Goal: Transaction & Acquisition: Download file/media

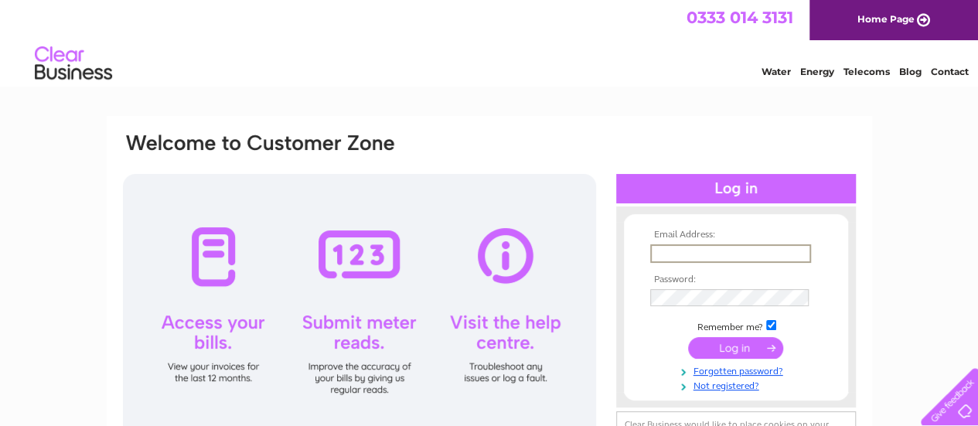
click at [700, 253] on input "text" at bounding box center [730, 253] width 161 height 19
type input "eileen@sneddensurveys.co.uk"
click at [720, 353] on input "submit" at bounding box center [735, 346] width 95 height 22
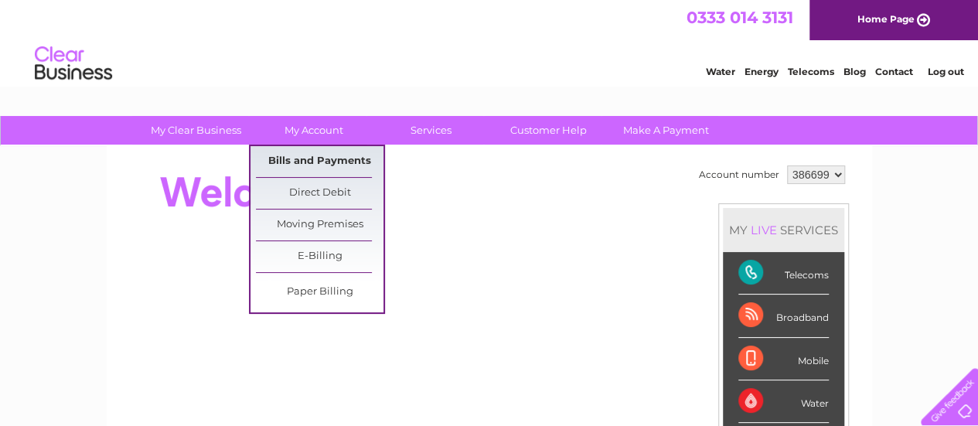
click at [328, 162] on link "Bills and Payments" at bounding box center [320, 161] width 128 height 31
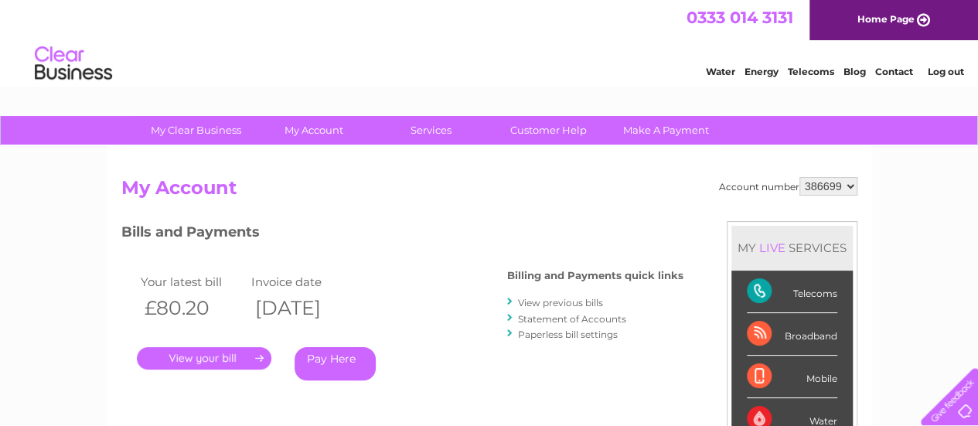
click at [187, 361] on link "." at bounding box center [204, 358] width 135 height 22
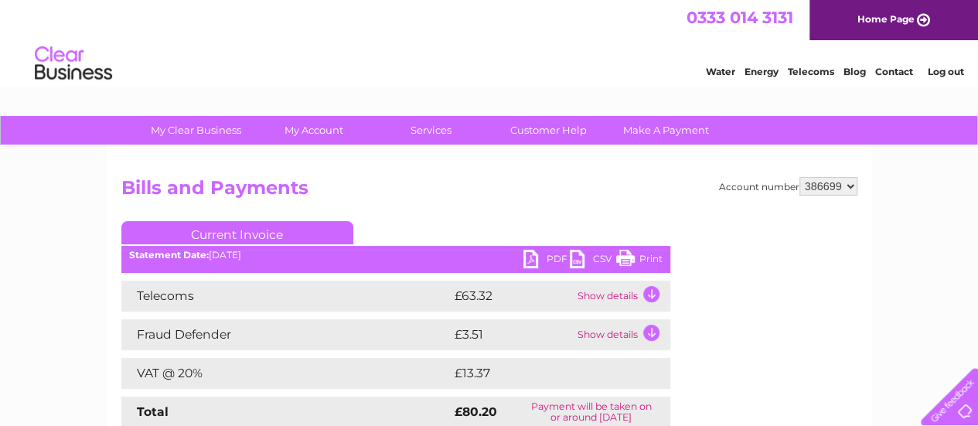
click at [555, 256] on link "PDF" at bounding box center [546, 261] width 46 height 22
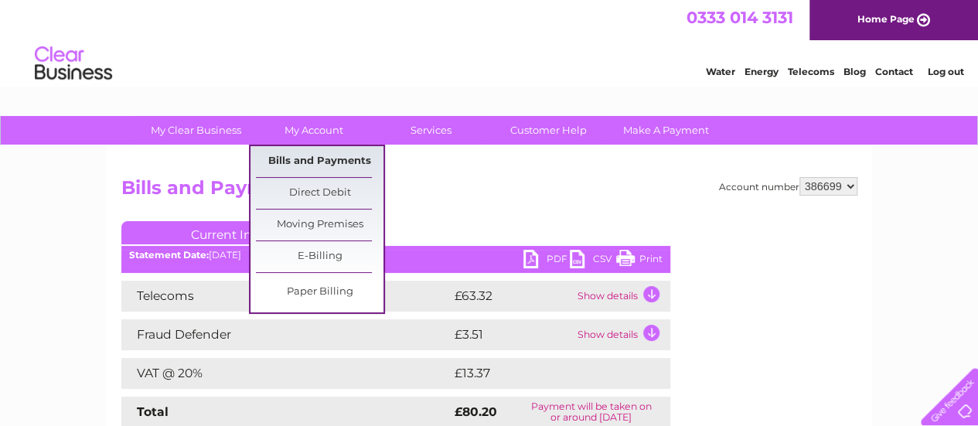
click at [329, 151] on link "Bills and Payments" at bounding box center [320, 161] width 128 height 31
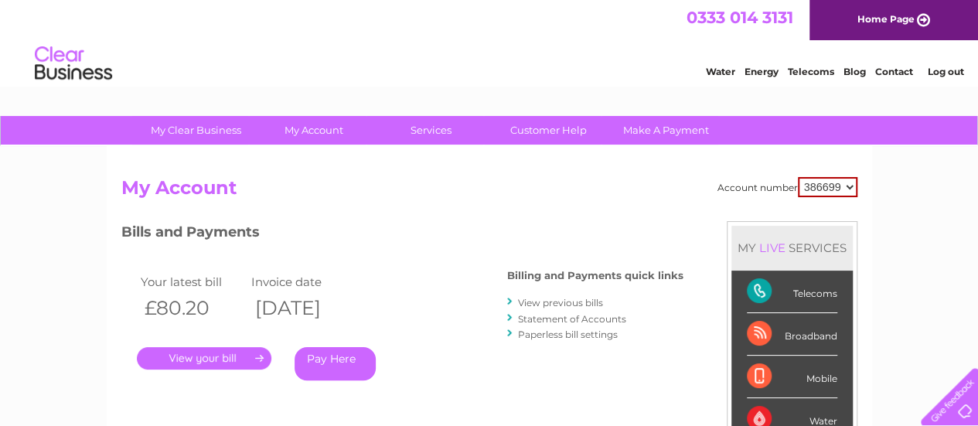
click at [571, 305] on link "View previous bills" at bounding box center [560, 303] width 85 height 12
